Goal: Task Accomplishment & Management: Use online tool/utility

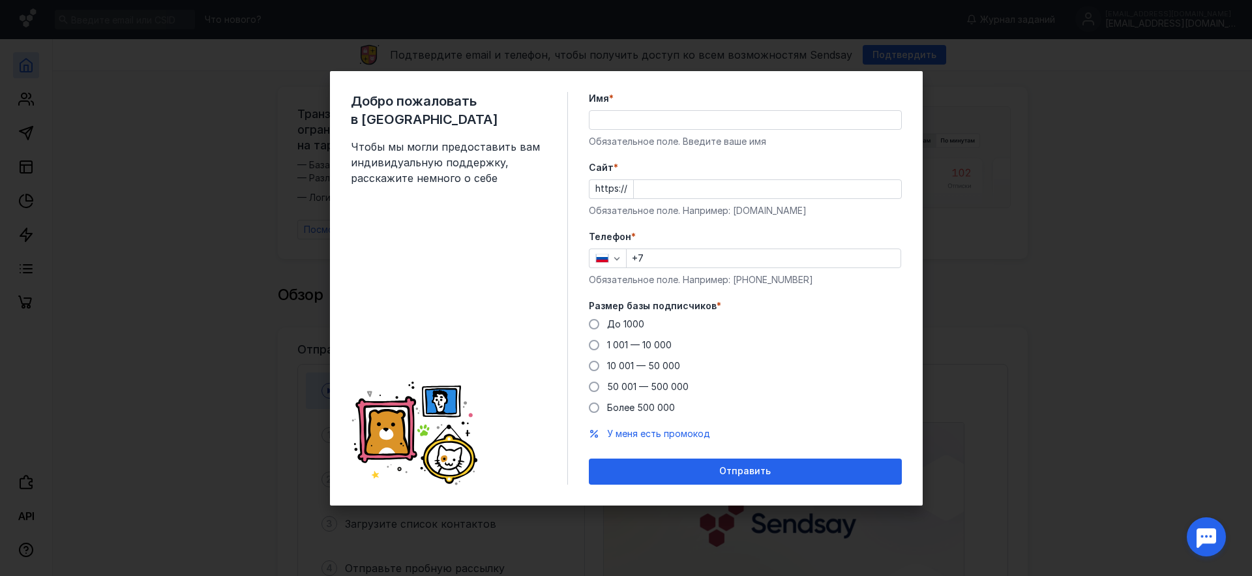
click at [963, 121] on div "Добро пожаловать в Sendsay Чтобы мы могли предоставить вам индивидуальную подде…" at bounding box center [626, 288] width 1252 height 576
click at [753, 120] on input "Имя *" at bounding box center [745, 120] width 312 height 18
type input "[PERSON_NAME]"
click at [692, 188] on input "Cайт *" at bounding box center [767, 189] width 267 height 18
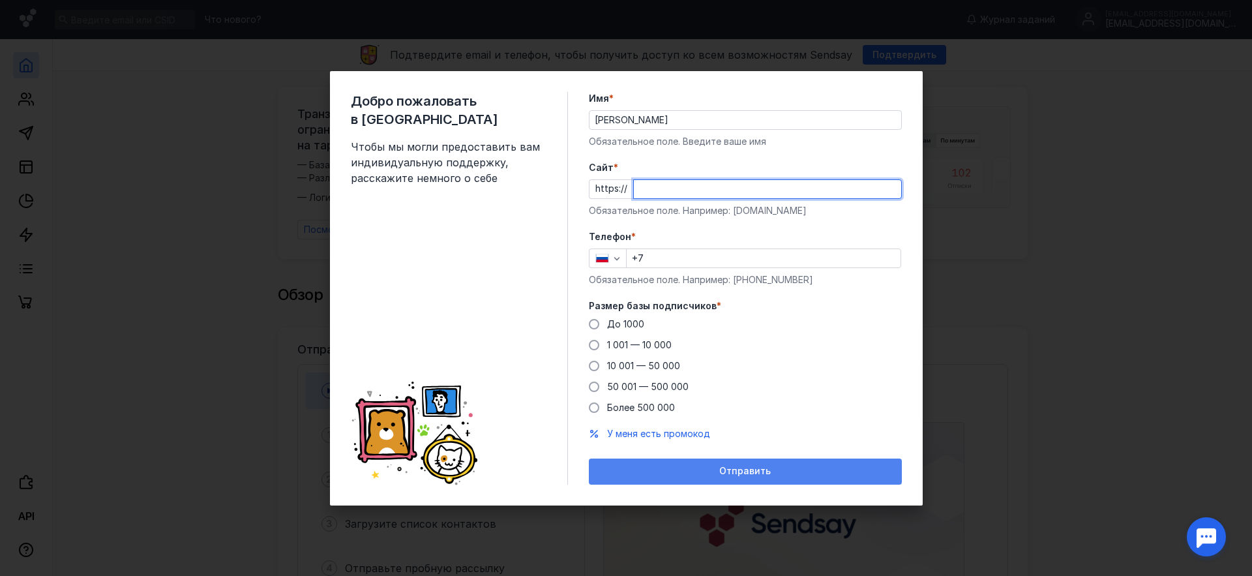
click at [705, 458] on form "Имя * [PERSON_NAME] Обязательное поле. Введите ваше имя [PERSON_NAME] * https:/…" at bounding box center [745, 288] width 313 height 392
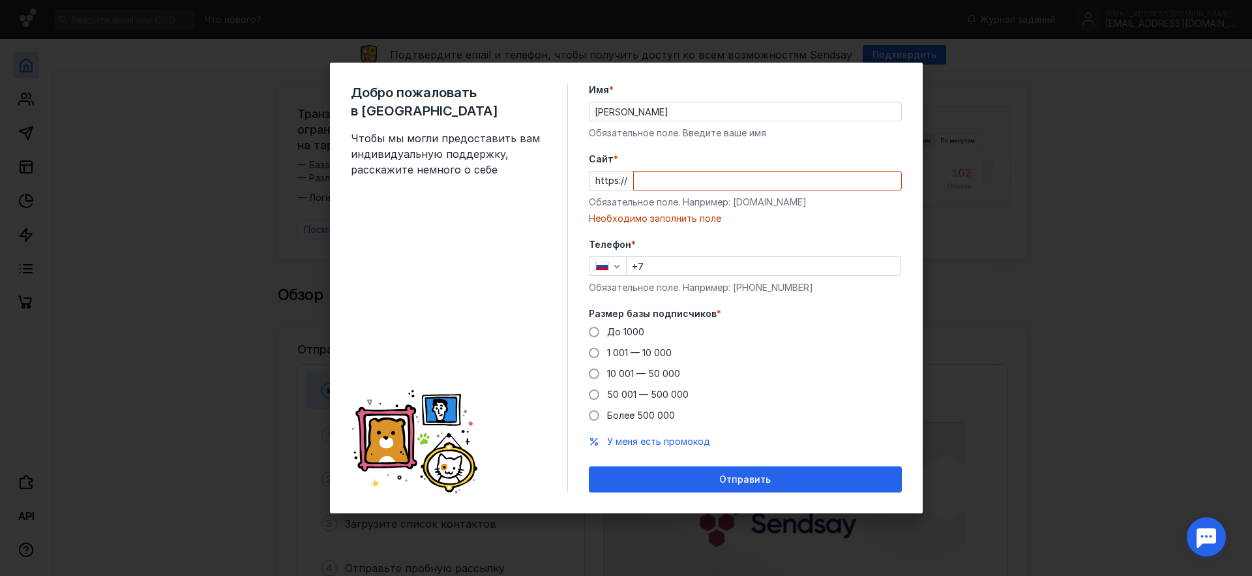
click at [676, 156] on label "Cайт *" at bounding box center [745, 159] width 313 height 13
click at [676, 171] on input "Cайт *" at bounding box center [767, 180] width 267 height 18
click at [680, 196] on div "Обязательное поле. Например: [DOMAIN_NAME]" at bounding box center [745, 202] width 313 height 13
click at [678, 190] on div at bounding box center [767, 181] width 269 height 20
click at [677, 185] on input "Cайт *" at bounding box center [767, 180] width 267 height 18
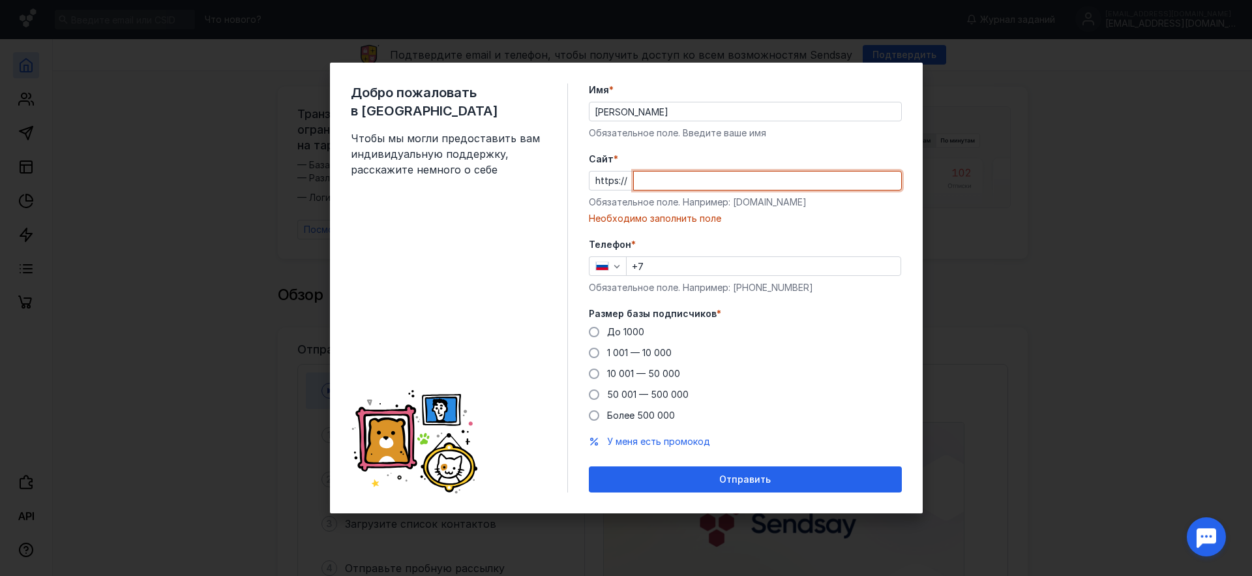
click at [739, 211] on div "Cайт * https:// Обязательное поле. Например: [DOMAIN_NAME] Необходимо заполнить…" at bounding box center [745, 189] width 313 height 72
click at [742, 205] on div "Обязательное поле. Например: [DOMAIN_NAME]" at bounding box center [745, 202] width 313 height 13
drag, startPoint x: 742, startPoint y: 205, endPoint x: 844, endPoint y: 205, distance: 101.0
click at [844, 205] on div "Обязательное поле. Например: [DOMAIN_NAME]" at bounding box center [745, 202] width 313 height 13
copy div "[DOMAIN_NAME]"
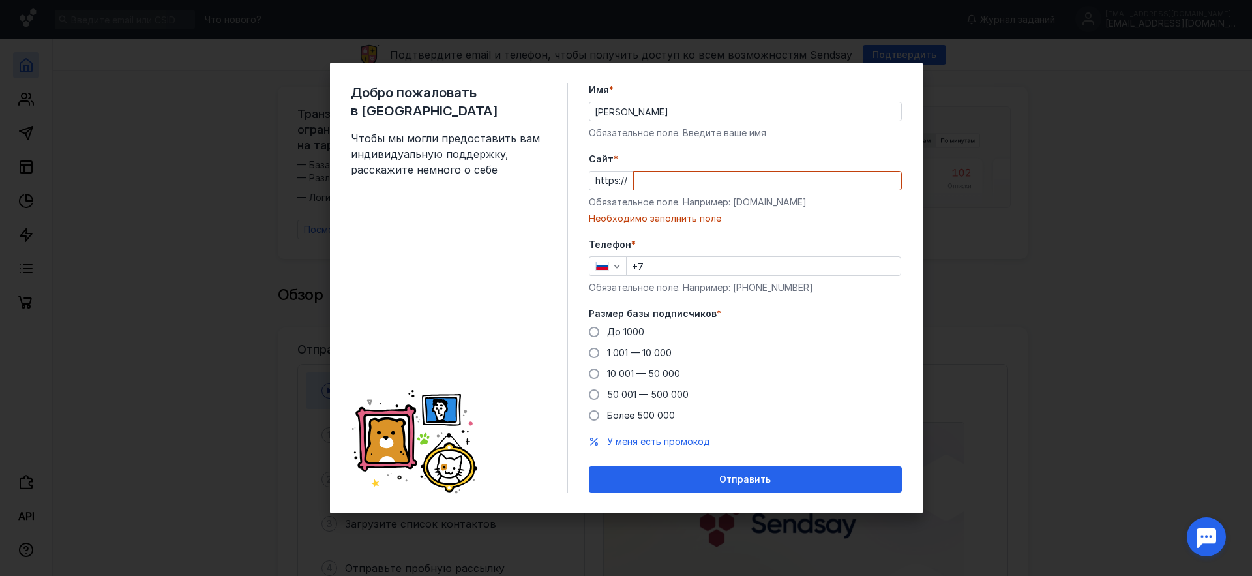
click at [734, 190] on div at bounding box center [767, 181] width 269 height 20
click at [731, 183] on input "Cайт *" at bounding box center [767, 180] width 267 height 18
paste input "[DOMAIN_NAME]"
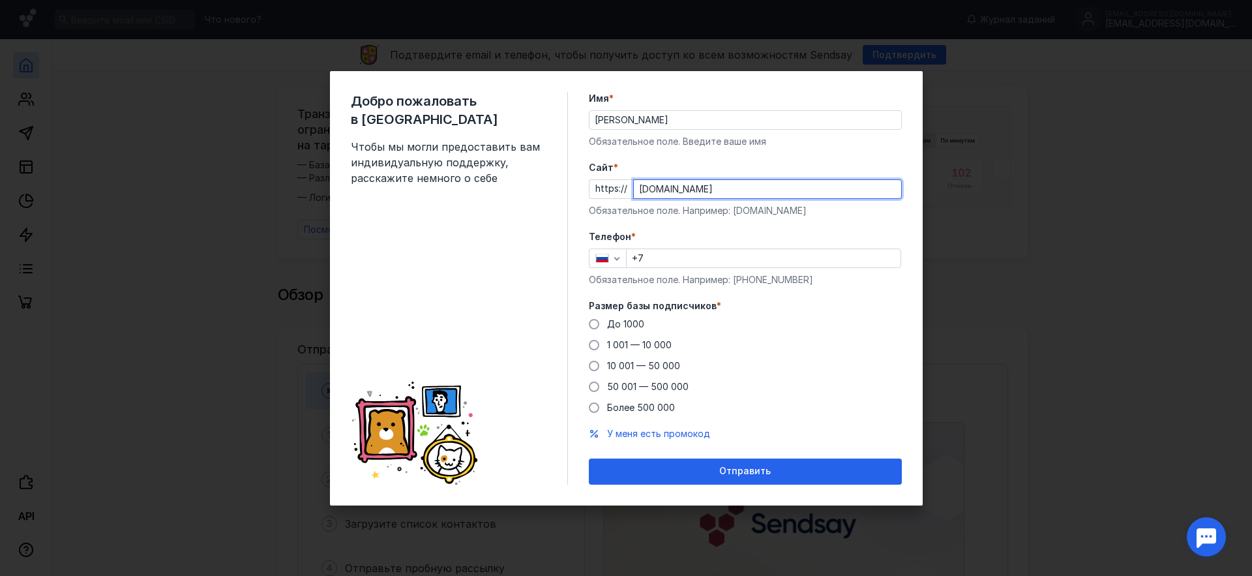
type input "[DOMAIN_NAME]"
click at [690, 271] on div "Телефон * +7 Обязательное поле. Например: [PHONE_NUMBER]" at bounding box center [745, 258] width 313 height 56
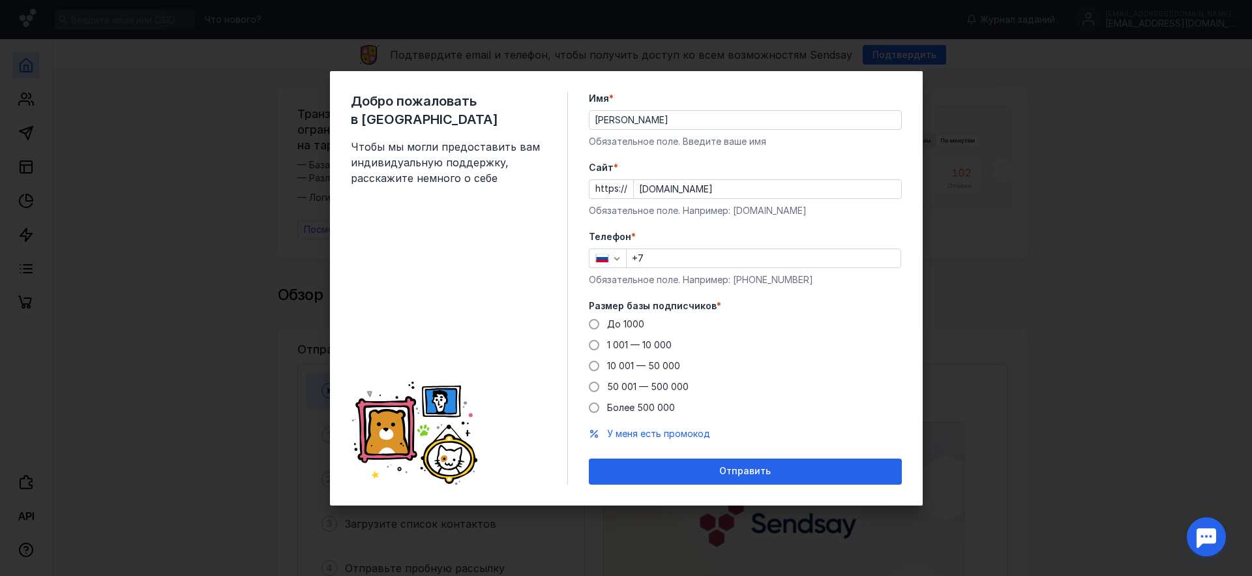
click at [689, 260] on input "+7" at bounding box center [763, 258] width 274 height 18
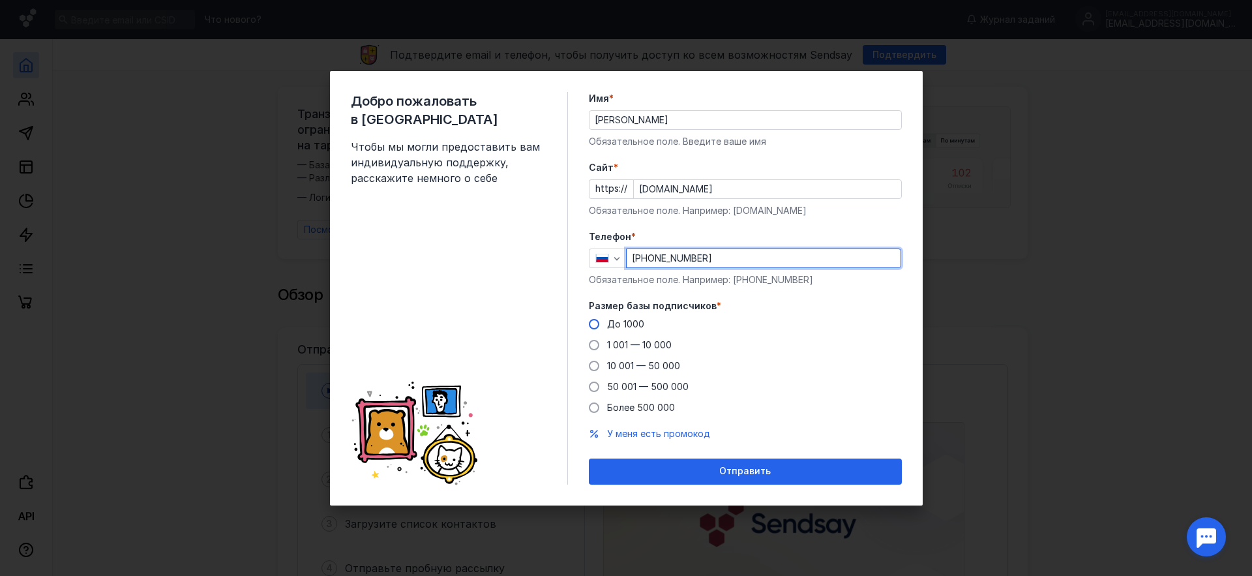
type input "[PHONE_NUMBER]"
click at [622, 321] on span "До 1000" at bounding box center [625, 323] width 37 height 11
click at [0, 0] on input "До 1000" at bounding box center [0, 0] width 0 height 0
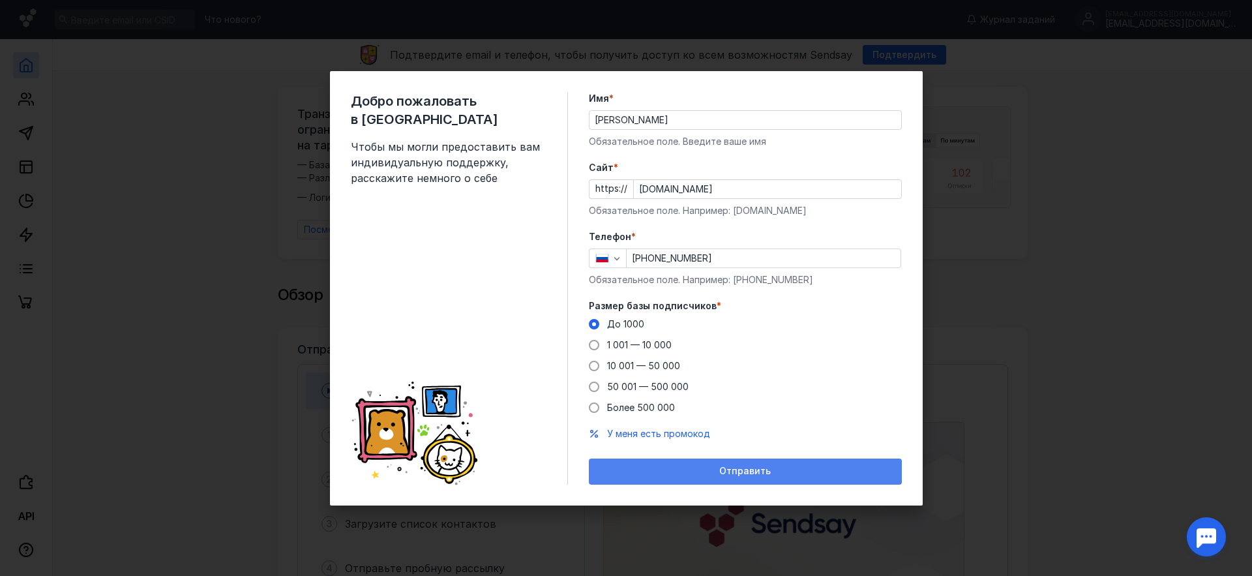
click at [658, 479] on div "Отправить" at bounding box center [745, 471] width 313 height 26
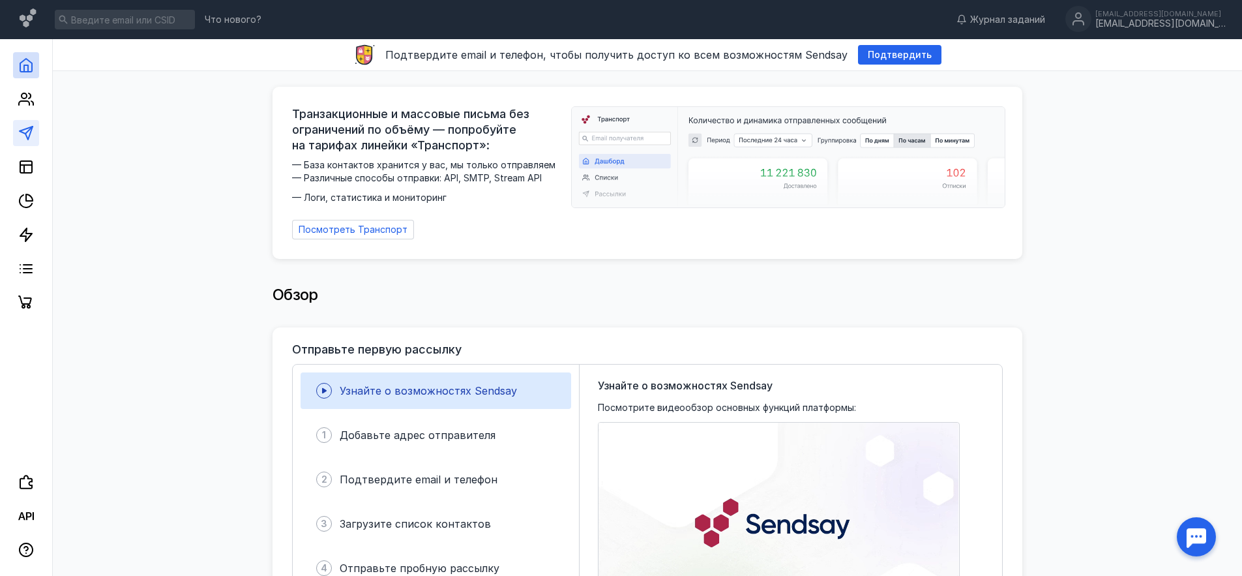
click at [27, 137] on polygon at bounding box center [26, 132] width 13 height 13
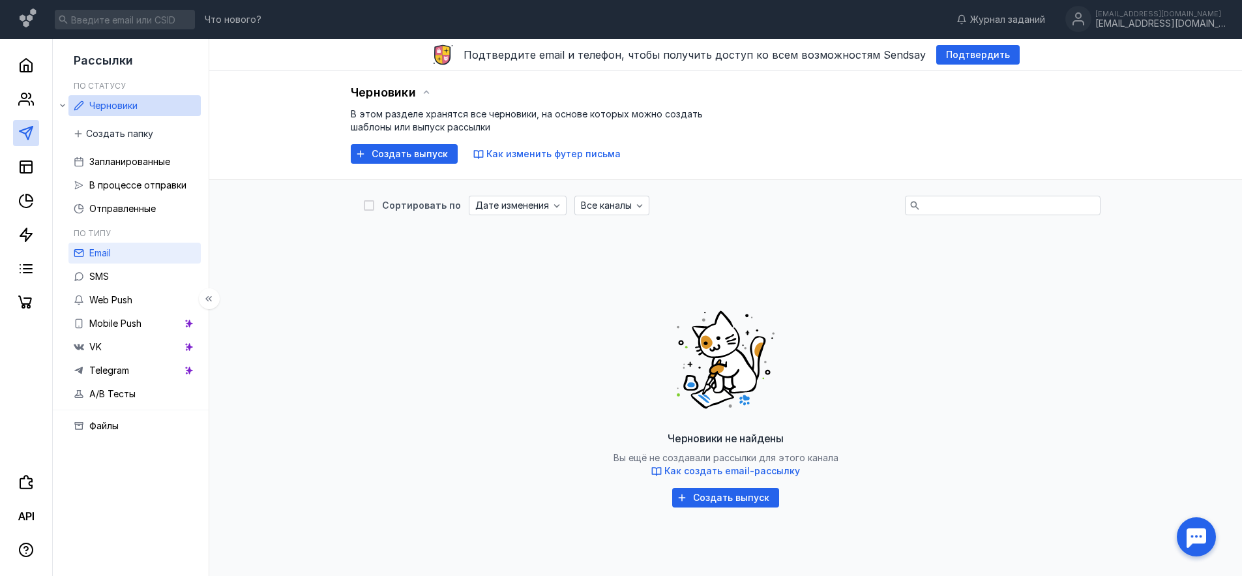
click at [127, 248] on link "Email" at bounding box center [134, 252] width 132 height 21
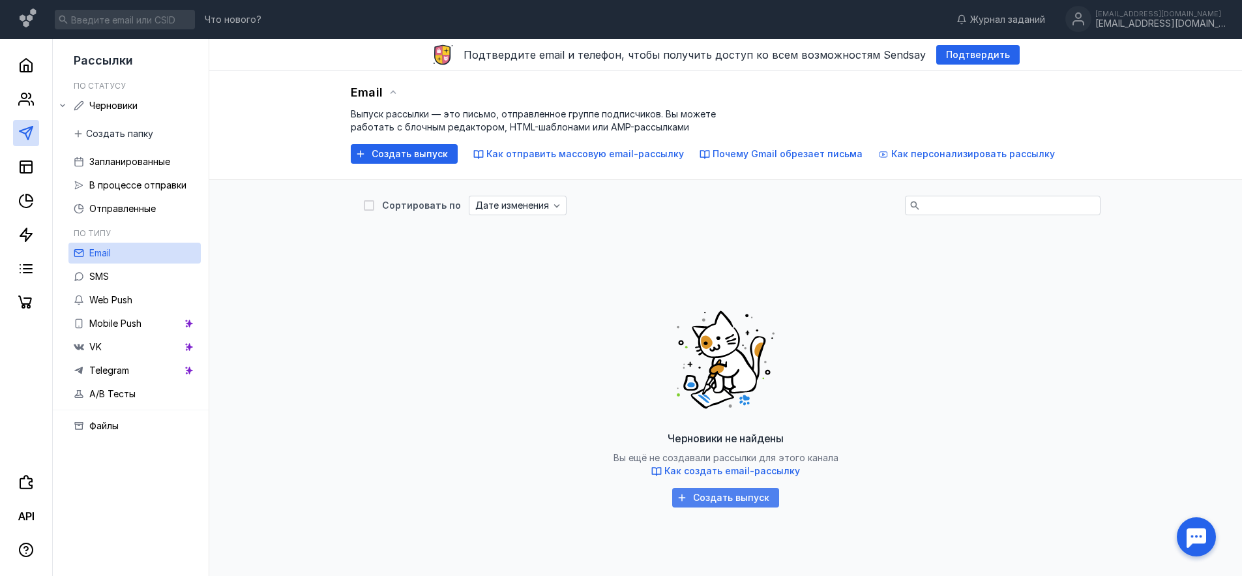
click at [742, 496] on span "Создать выпуск" at bounding box center [731, 497] width 76 height 11
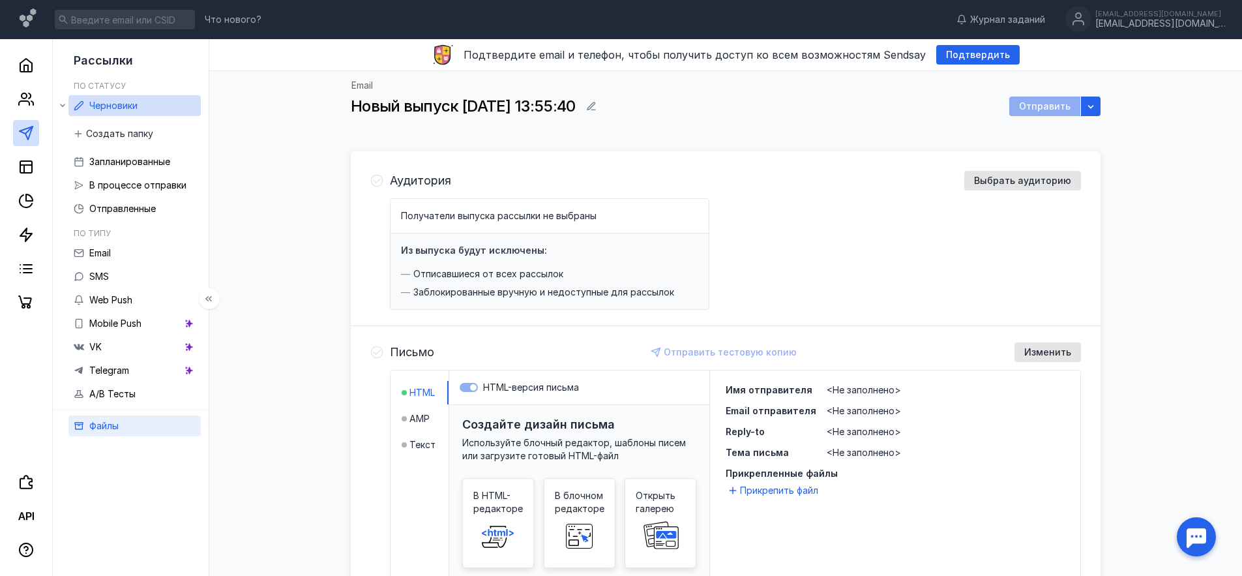
click at [125, 421] on link "Файлы" at bounding box center [134, 425] width 132 height 21
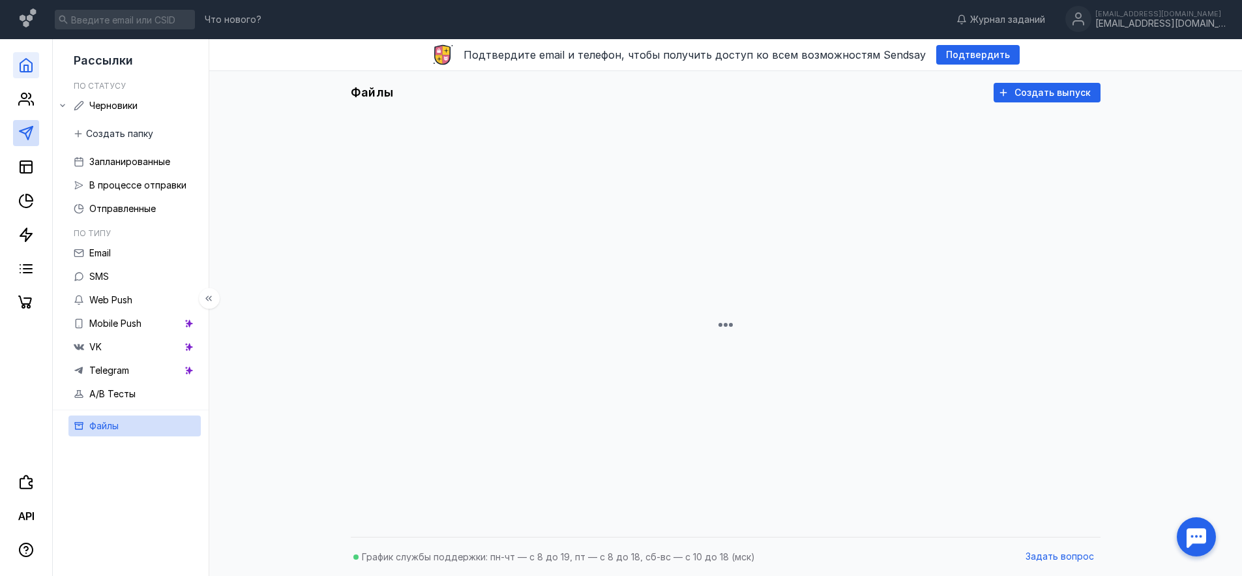
click at [28, 68] on polyline at bounding box center [26, 68] width 4 height 7
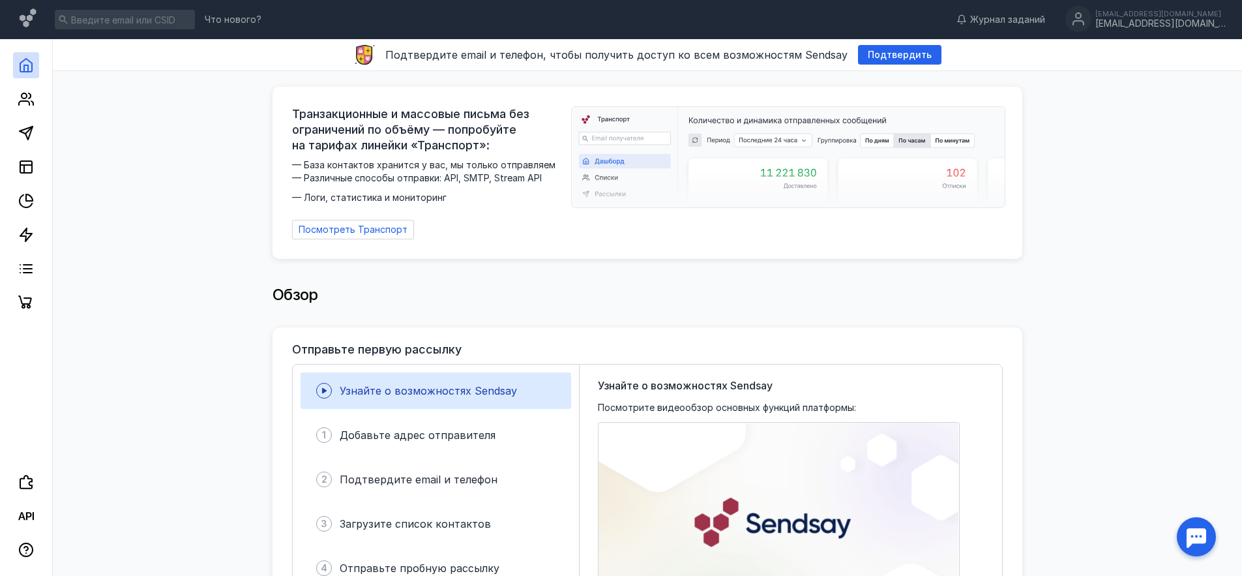
click at [16, 61] on link at bounding box center [26, 65] width 26 height 26
click at [1081, 4] on div "Что нового? Журнал заданий [EMAIL_ADDRESS][DOMAIN_NAME] [EMAIL_ADDRESS][DOMAIN_…" at bounding box center [621, 19] width 1242 height 39
click at [1081, 18] on icon at bounding box center [1078, 15] width 5 height 5
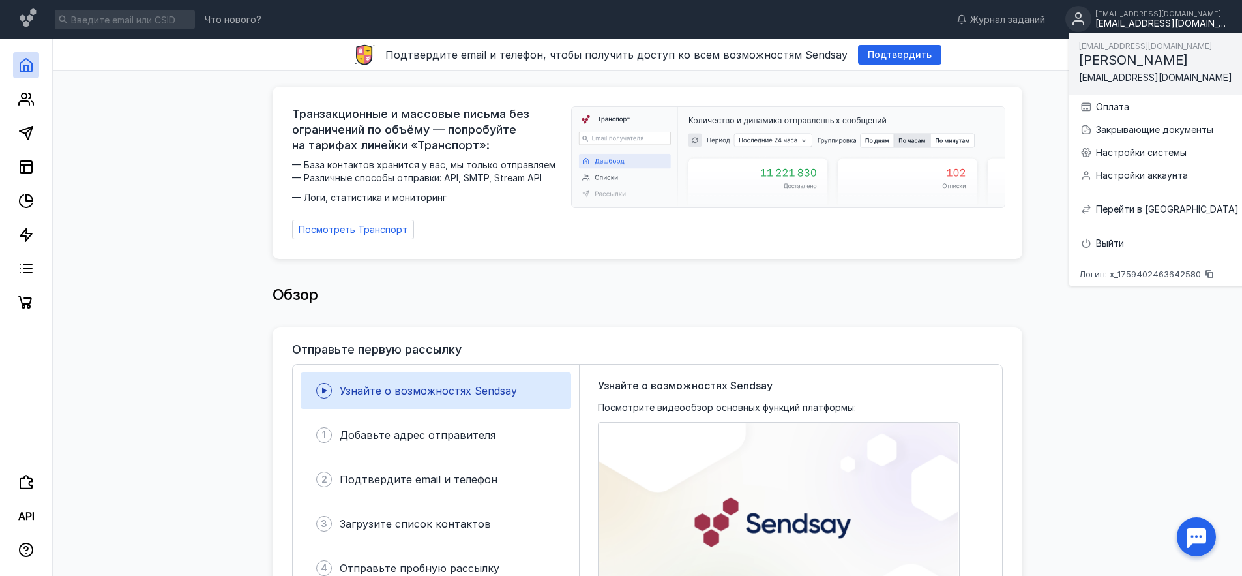
click at [1081, 18] on icon at bounding box center [1078, 15] width 5 height 5
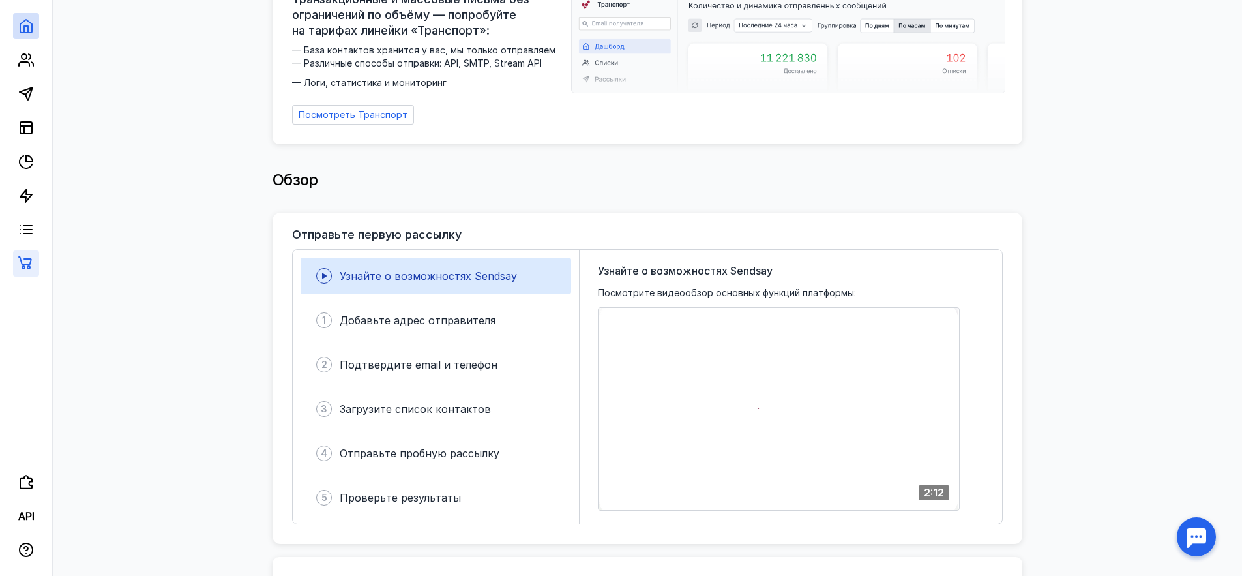
scroll to position [117, 0]
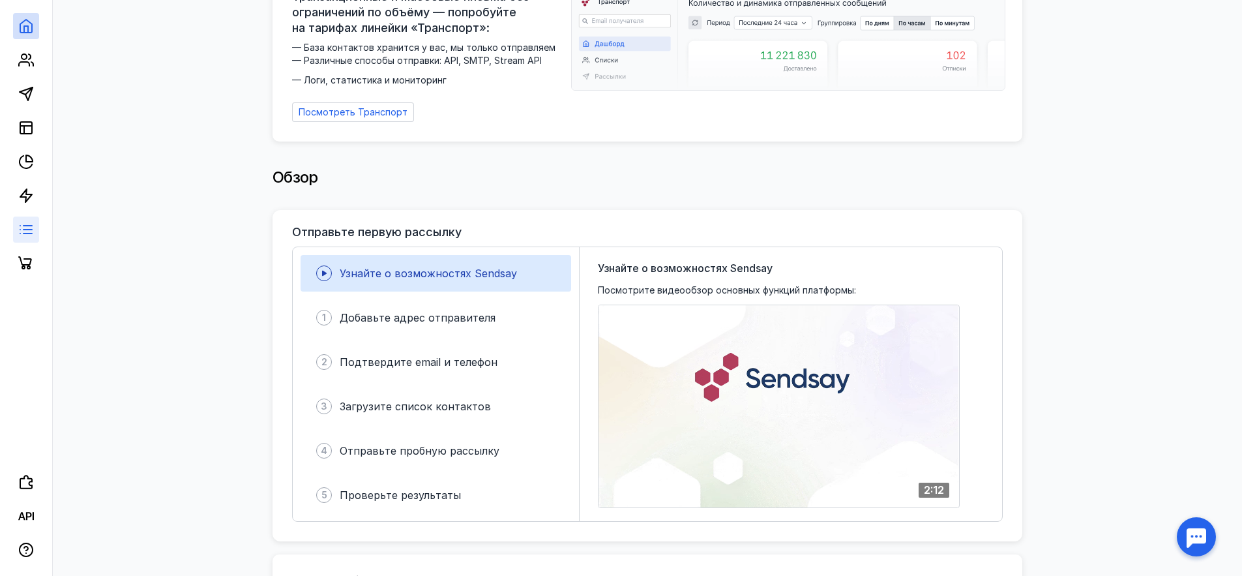
click at [31, 219] on link at bounding box center [26, 229] width 26 height 26
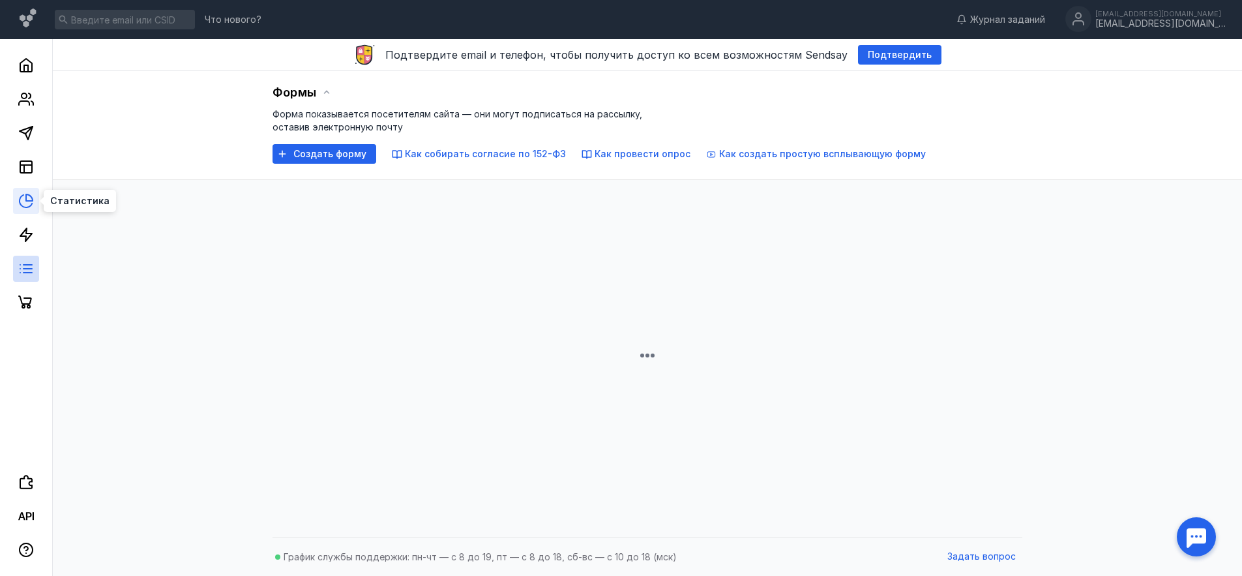
click at [29, 196] on icon at bounding box center [26, 201] width 16 height 16
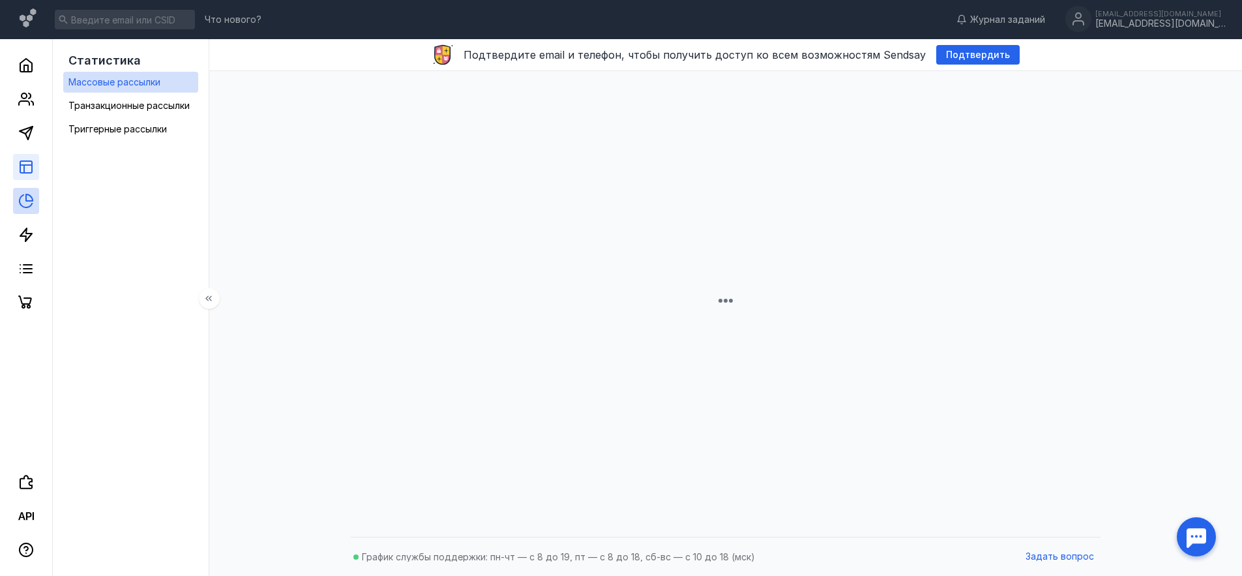
click at [33, 172] on icon at bounding box center [26, 167] width 16 height 16
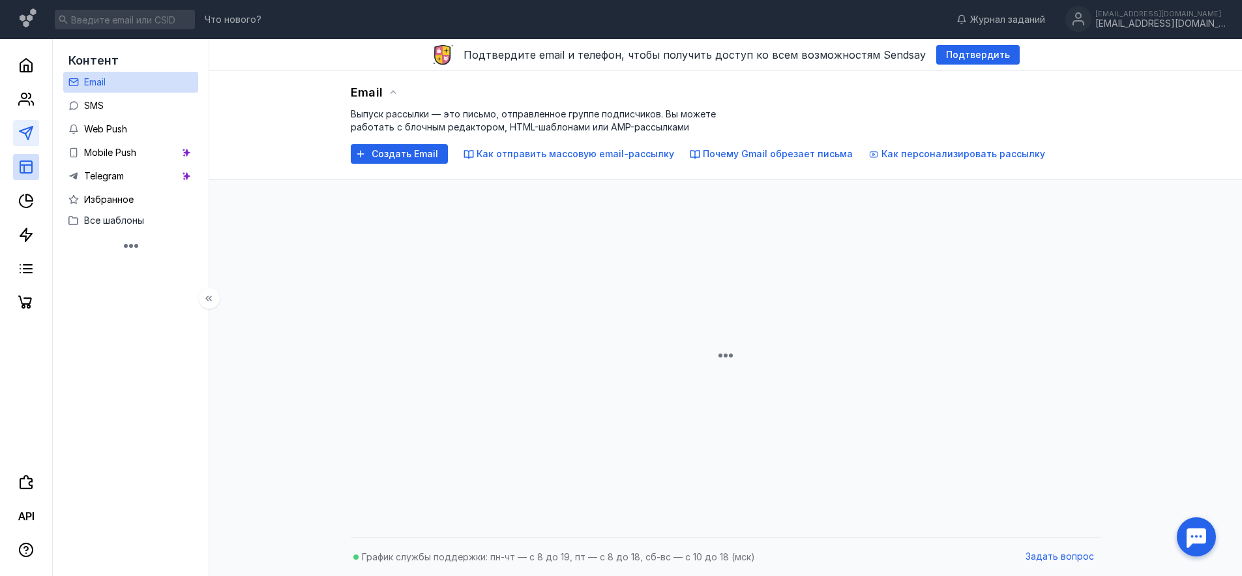
click at [30, 145] on link at bounding box center [26, 133] width 26 height 26
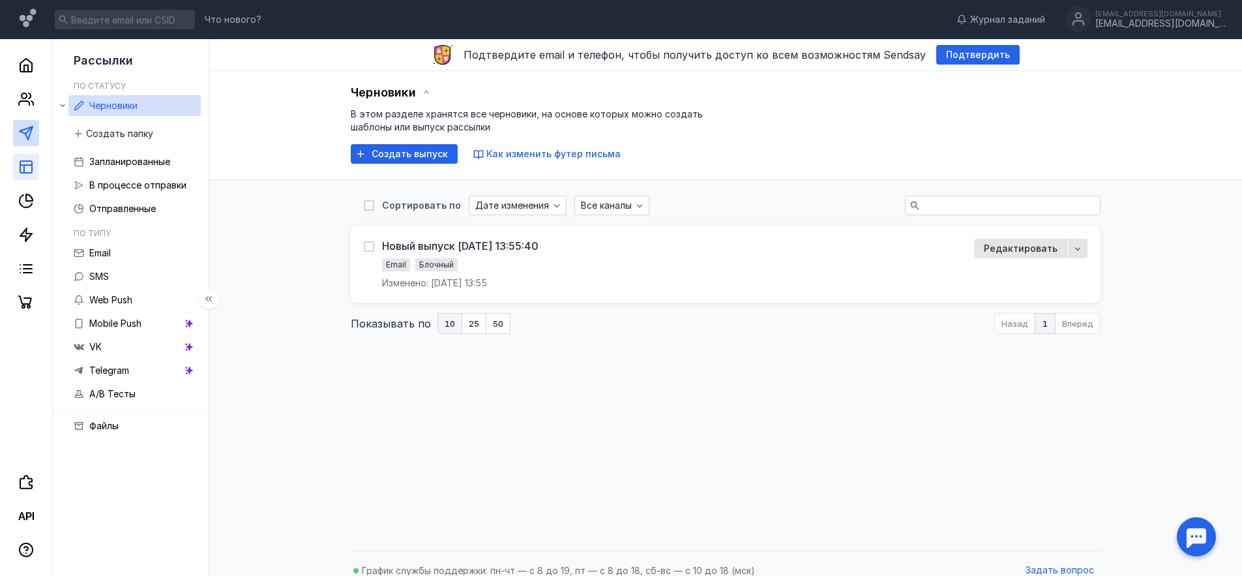
click at [34, 167] on link at bounding box center [26, 167] width 26 height 26
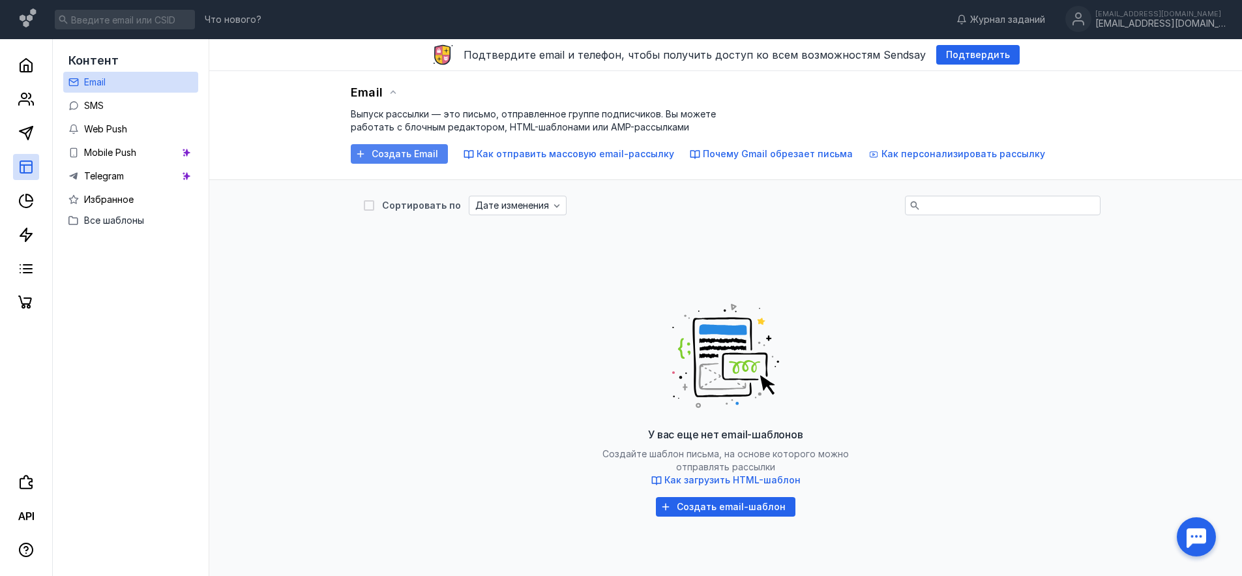
click at [383, 152] on span "Создать Email" at bounding box center [405, 154] width 66 height 11
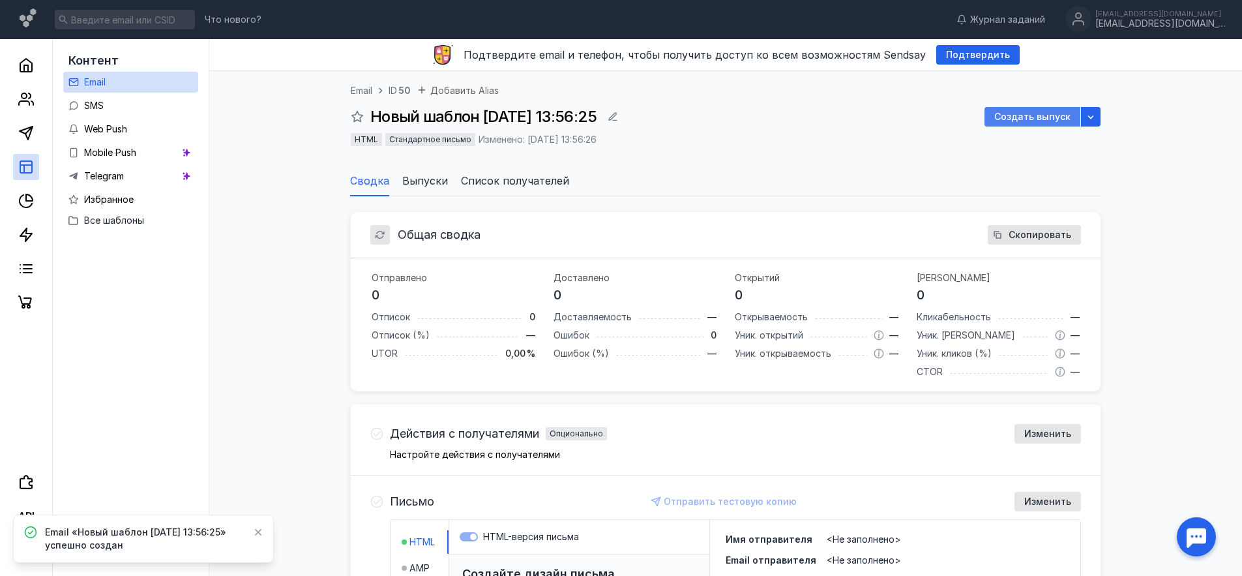
click at [1046, 110] on div "Создать выпуск" at bounding box center [1032, 117] width 96 height 20
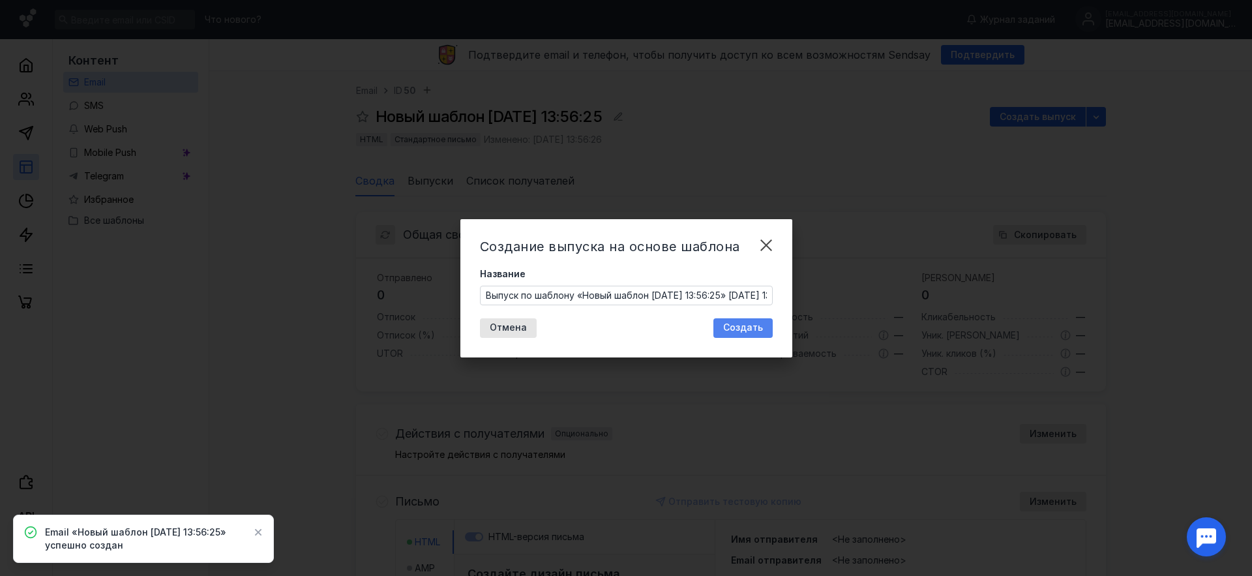
click at [734, 322] on span "Создать" at bounding box center [743, 327] width 40 height 11
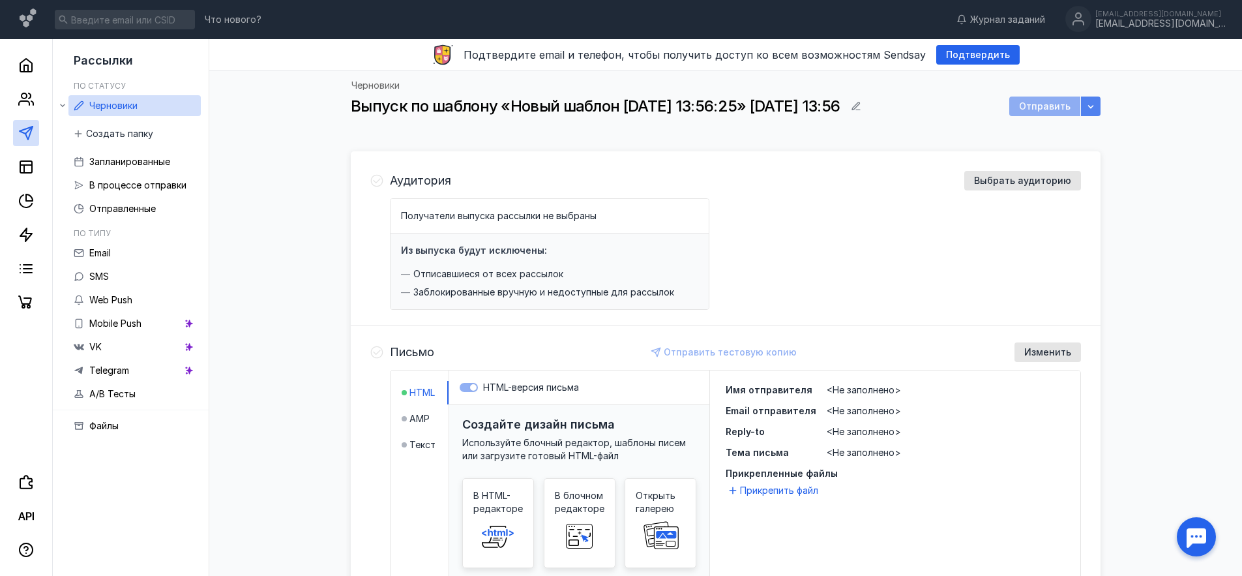
click at [1093, 101] on icon "button" at bounding box center [1090, 106] width 10 height 10
click at [1094, 101] on icon "button" at bounding box center [1090, 106] width 10 height 10
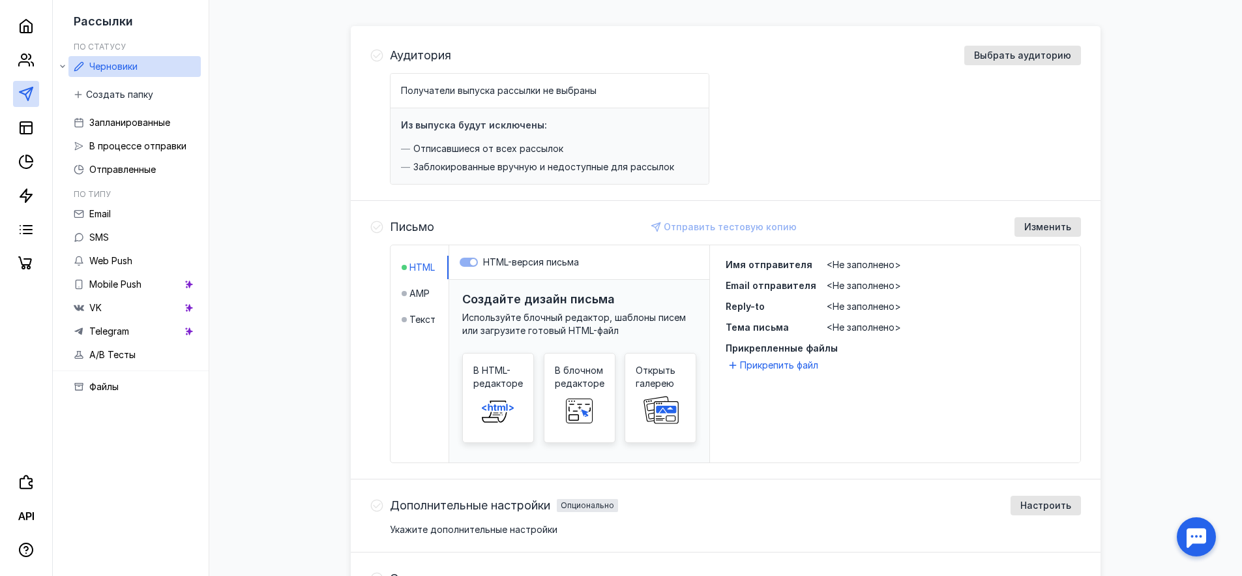
scroll to position [238, 0]
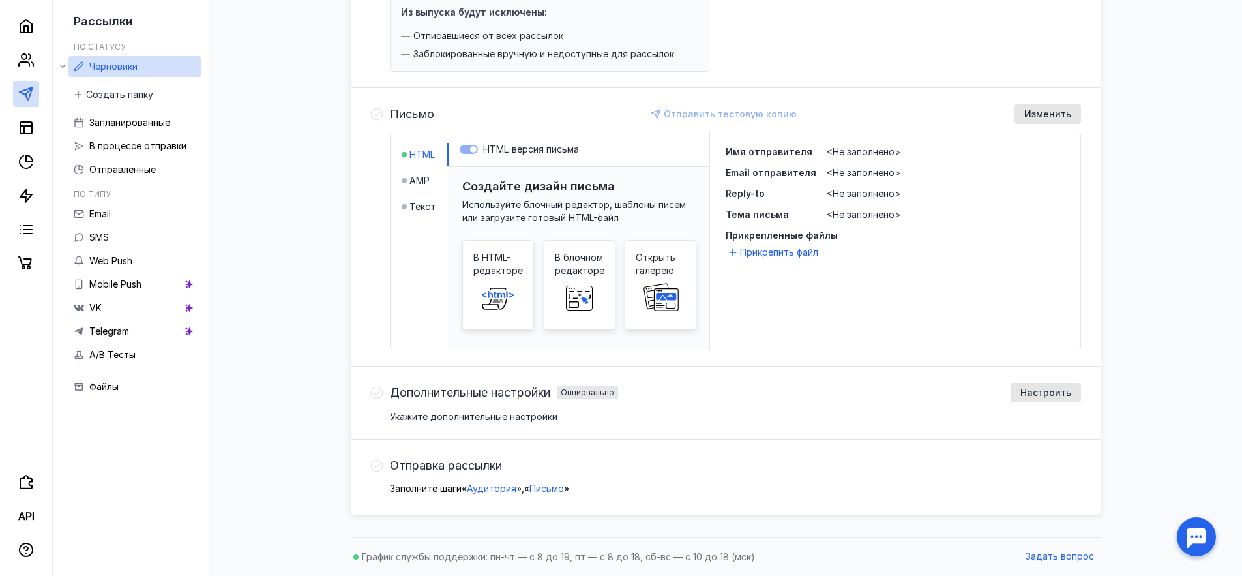
click at [408, 400] on div "Дополнительные настройки Опционально Настроить" at bounding box center [735, 393] width 691 height 20
click at [406, 394] on span "Дополнительные настройки" at bounding box center [470, 392] width 160 height 13
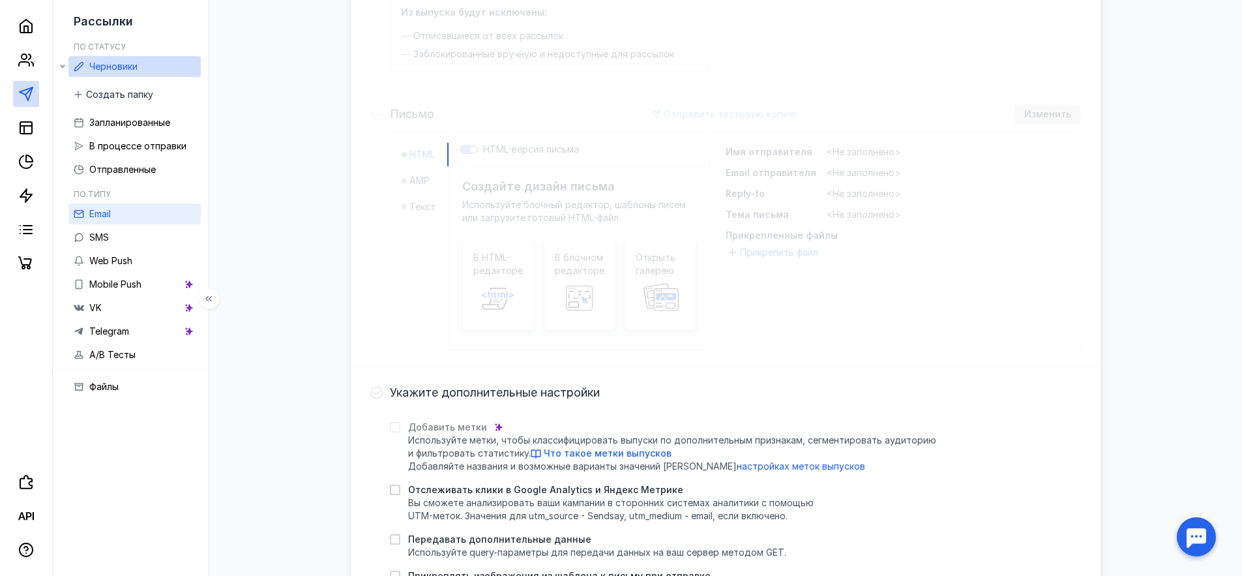
click at [133, 208] on link "Email" at bounding box center [134, 213] width 132 height 21
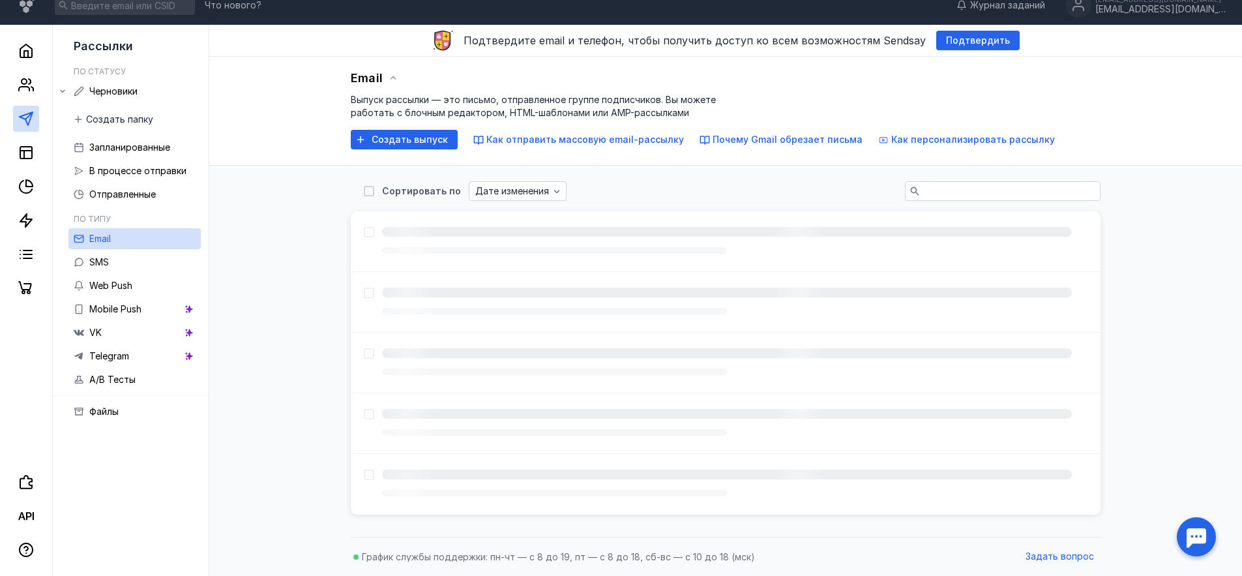
scroll to position [14, 0]
